Goal: Task Accomplishment & Management: Use online tool/utility

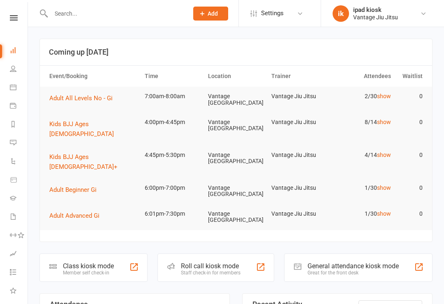
click at [88, 262] on div "Class kiosk mode" at bounding box center [88, 266] width 51 height 8
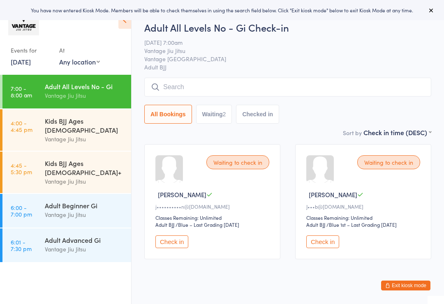
click at [262, 87] on input "search" at bounding box center [287, 87] width 287 height 19
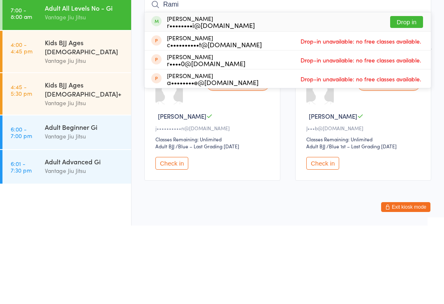
type input "Rami"
click at [407, 95] on button "Drop in" at bounding box center [406, 101] width 33 height 12
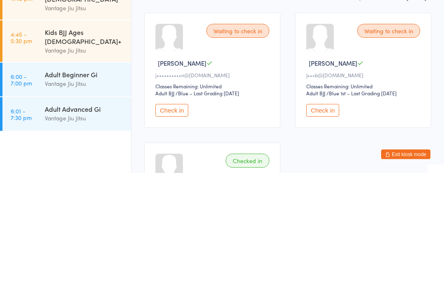
click at [174, 236] on button "Check in" at bounding box center [171, 242] width 33 height 13
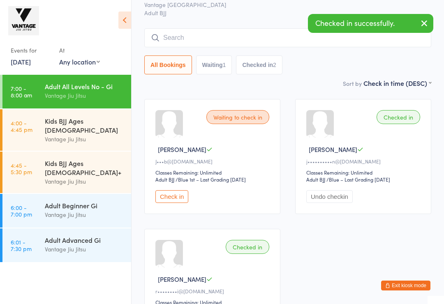
click at [192, 45] on input "search" at bounding box center [287, 37] width 287 height 19
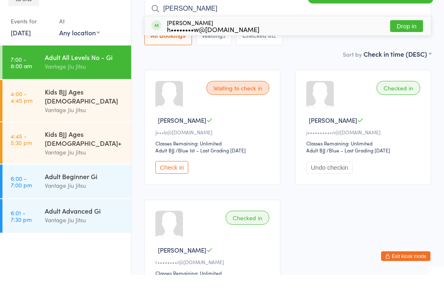
type input "Curt"
click at [411, 50] on button "Drop in" at bounding box center [406, 56] width 33 height 12
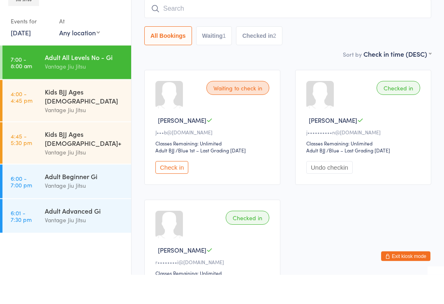
scroll to position [74, 0]
